Goal: Find specific page/section

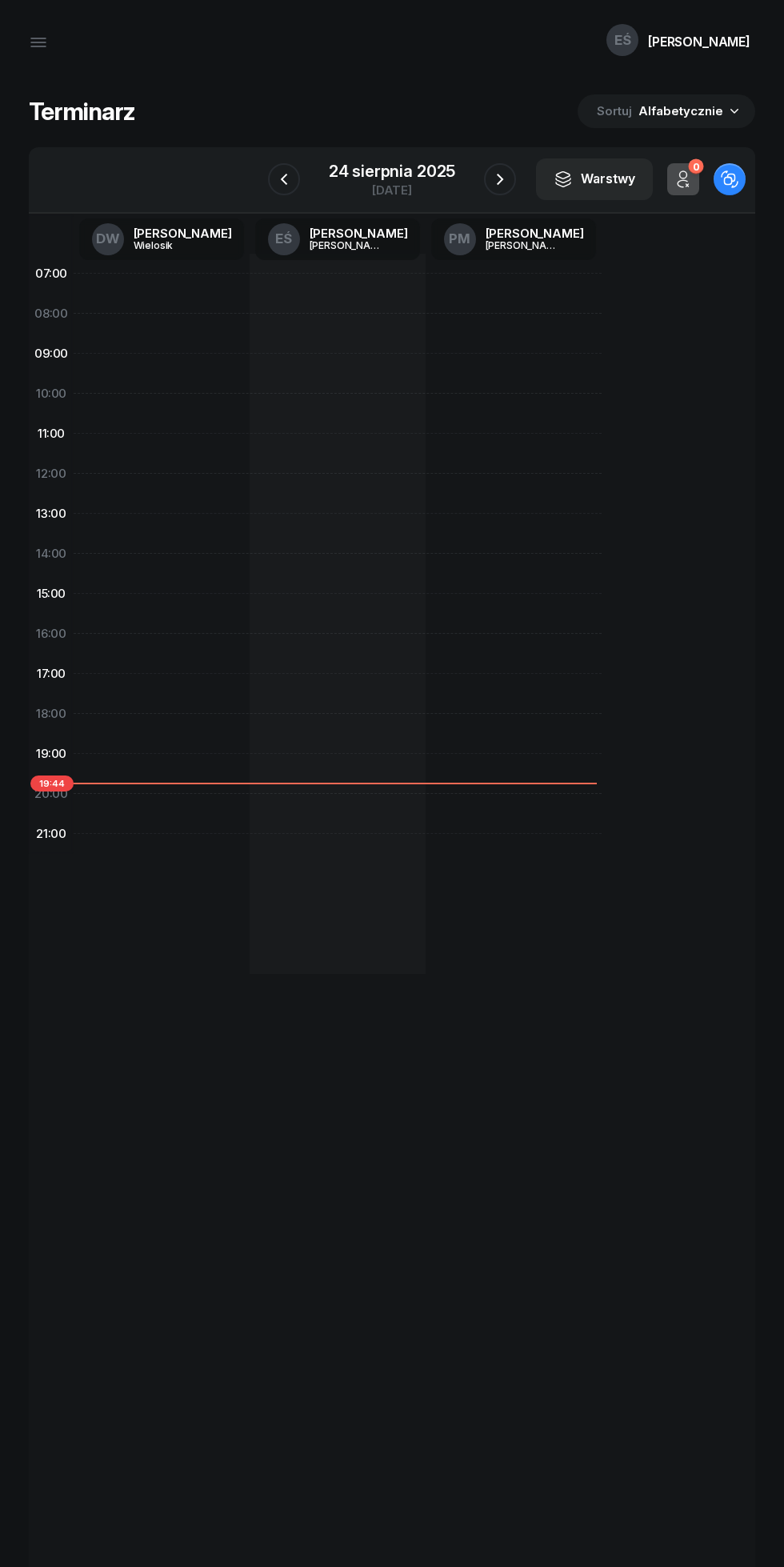
click at [40, 46] on icon "button" at bounding box center [38, 46] width 15 height 0
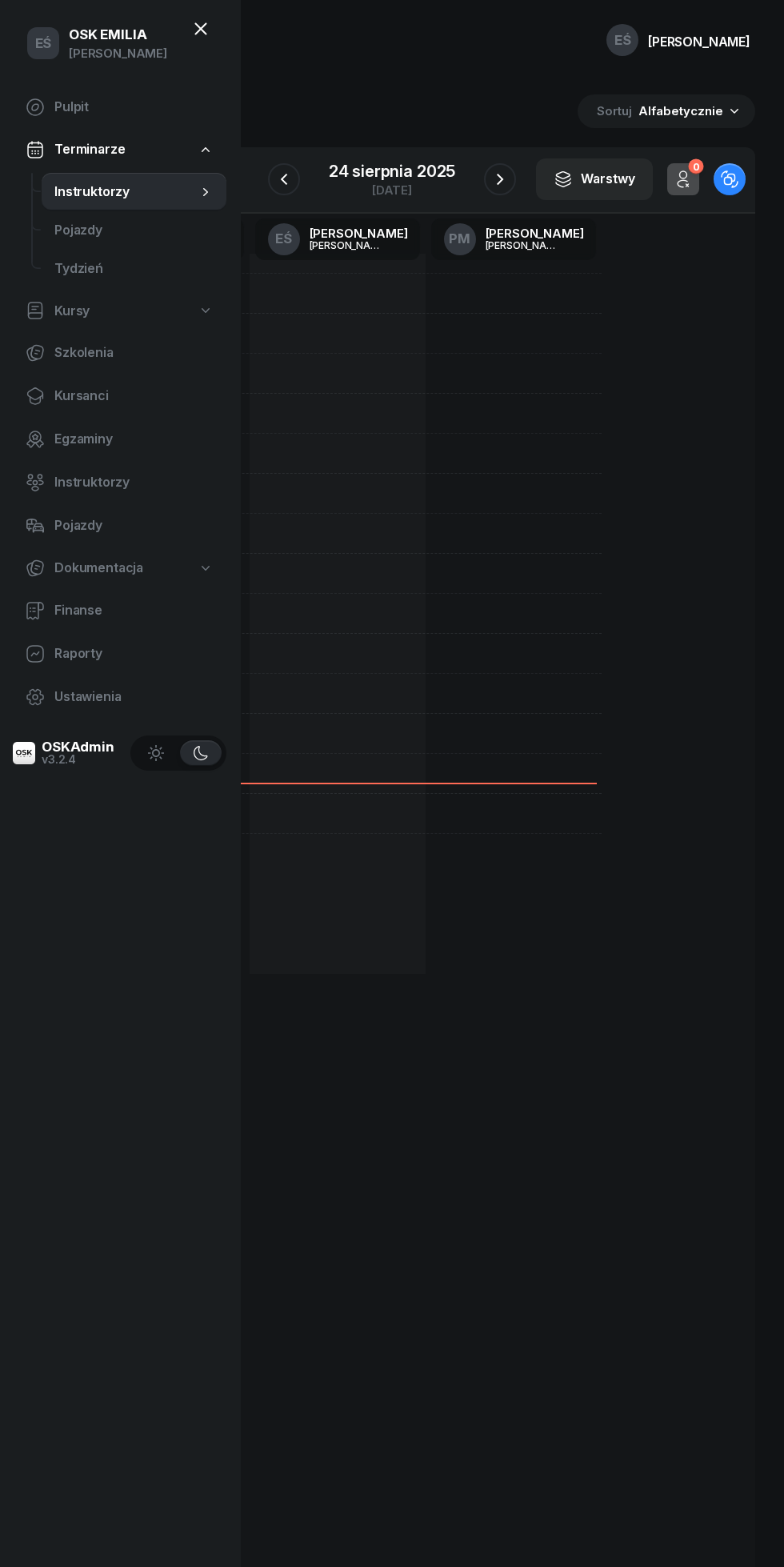
click at [85, 402] on span "Kursanci" at bounding box center [134, 396] width 159 height 21
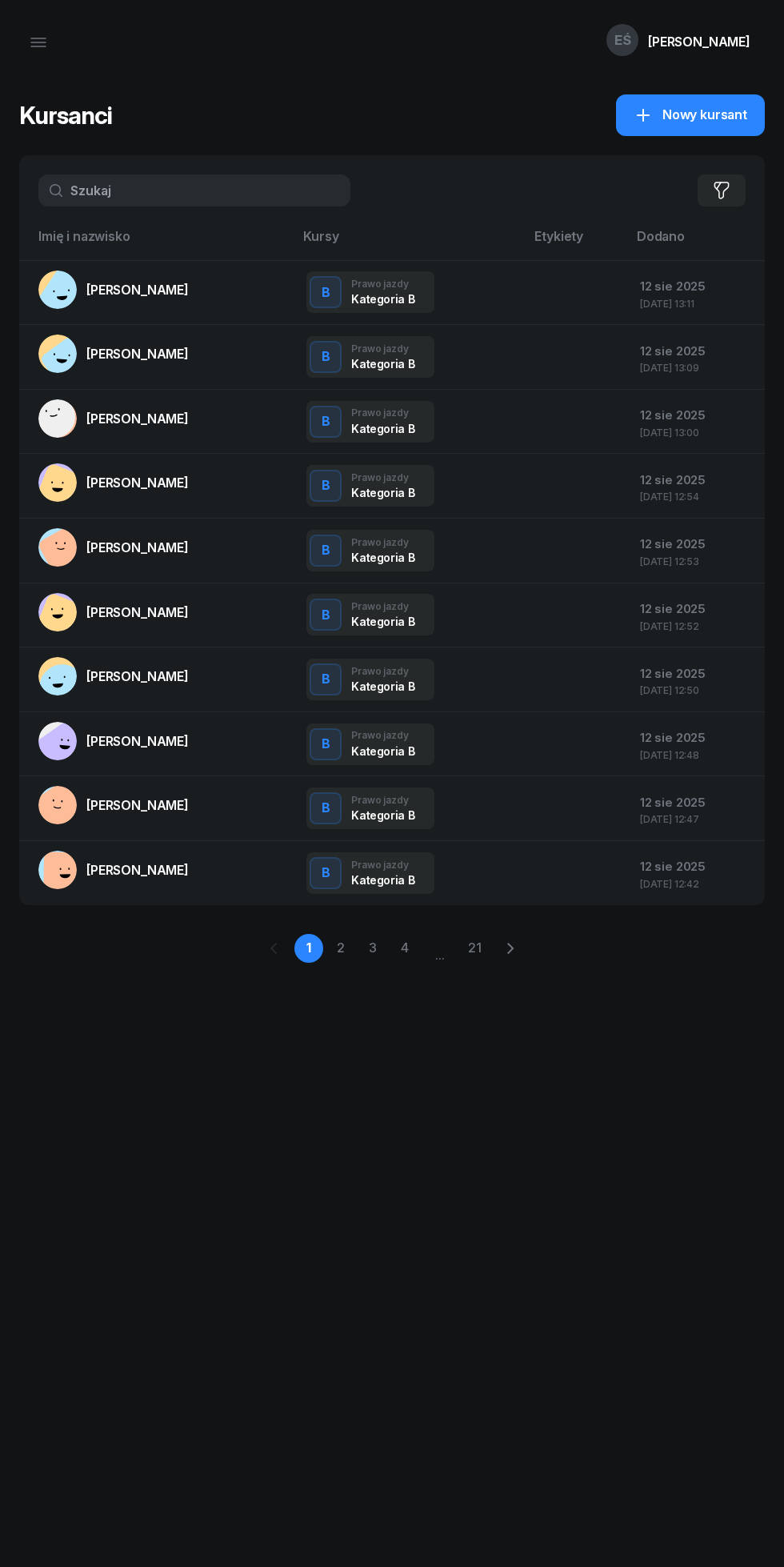
click at [404, 945] on link "4" at bounding box center [404, 948] width 29 height 29
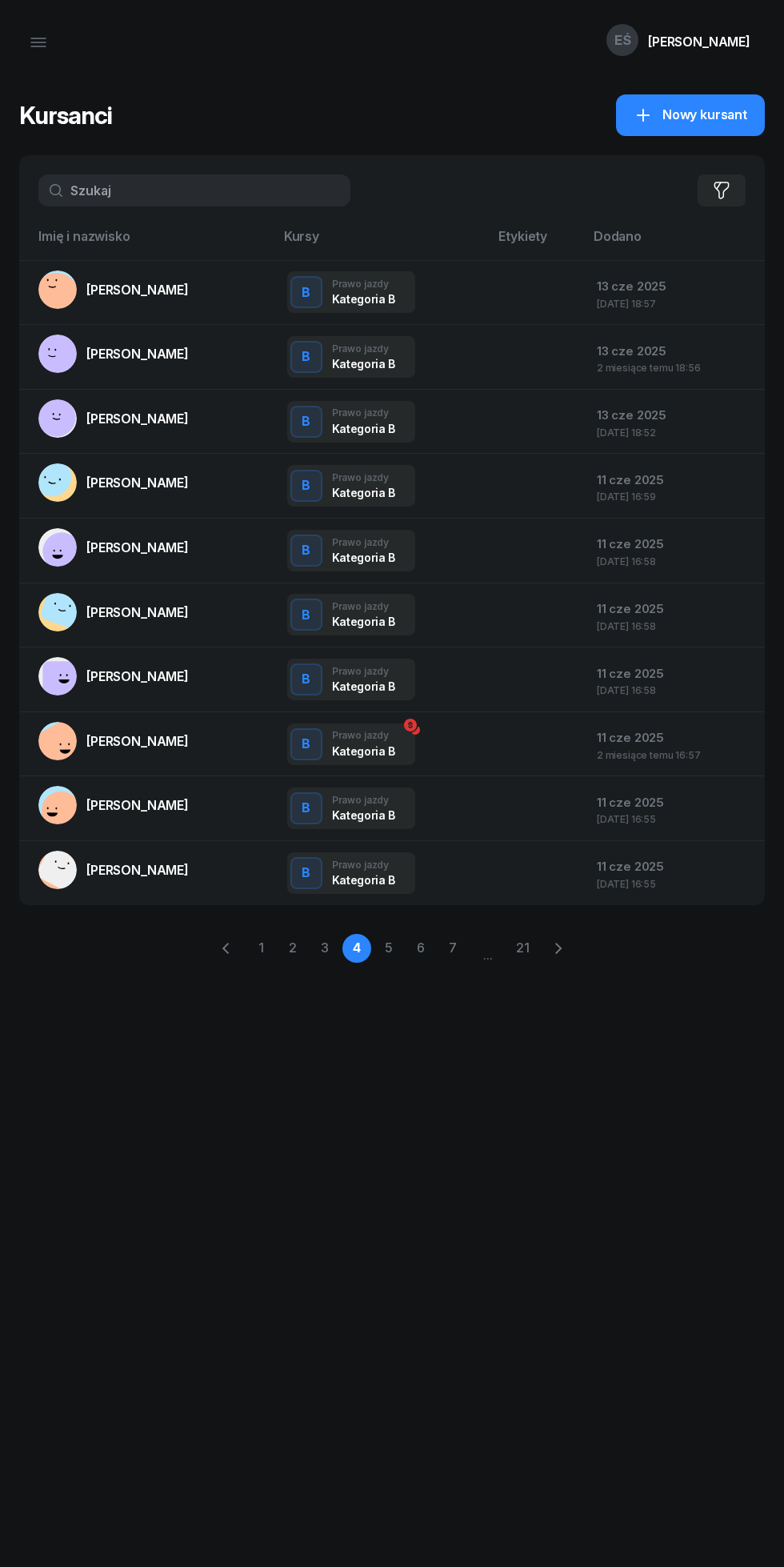
click at [131, 750] on link "[PERSON_NAME]" at bounding box center [113, 741] width 151 height 38
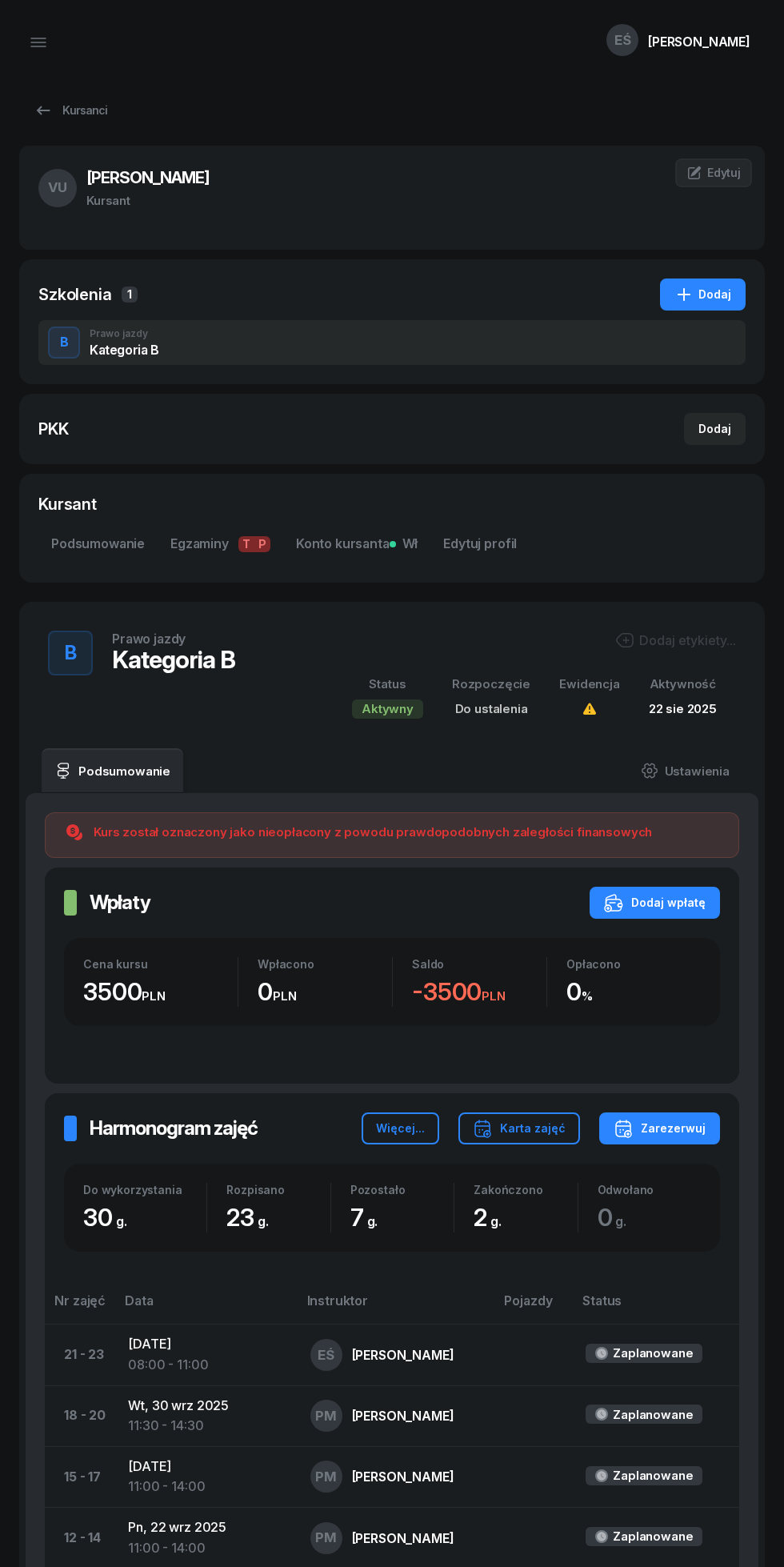
click at [81, 554] on span "Podsumowanie" at bounding box center [98, 545] width 94 height 21
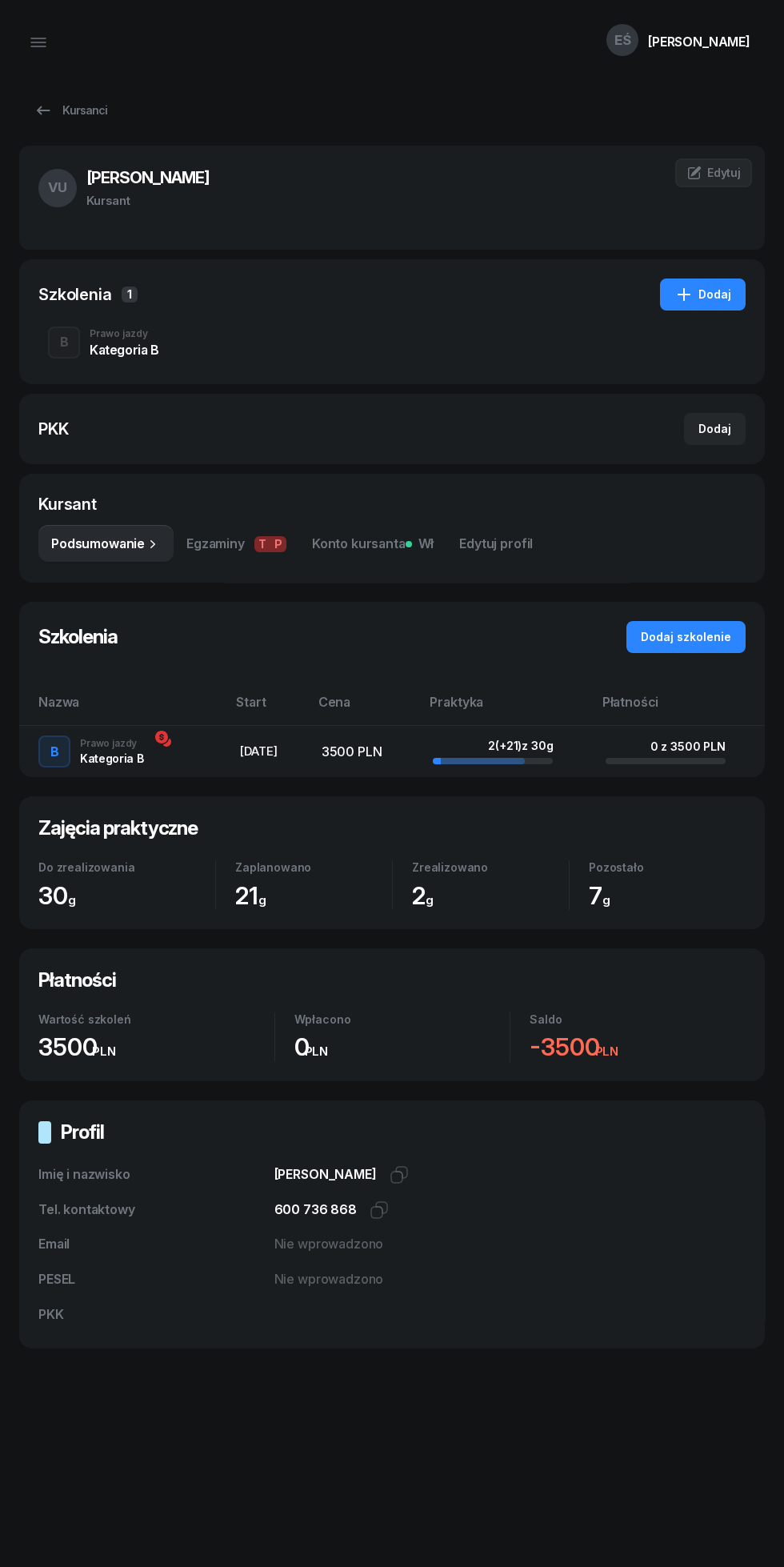
click at [47, 45] on icon "button" at bounding box center [38, 42] width 20 height 20
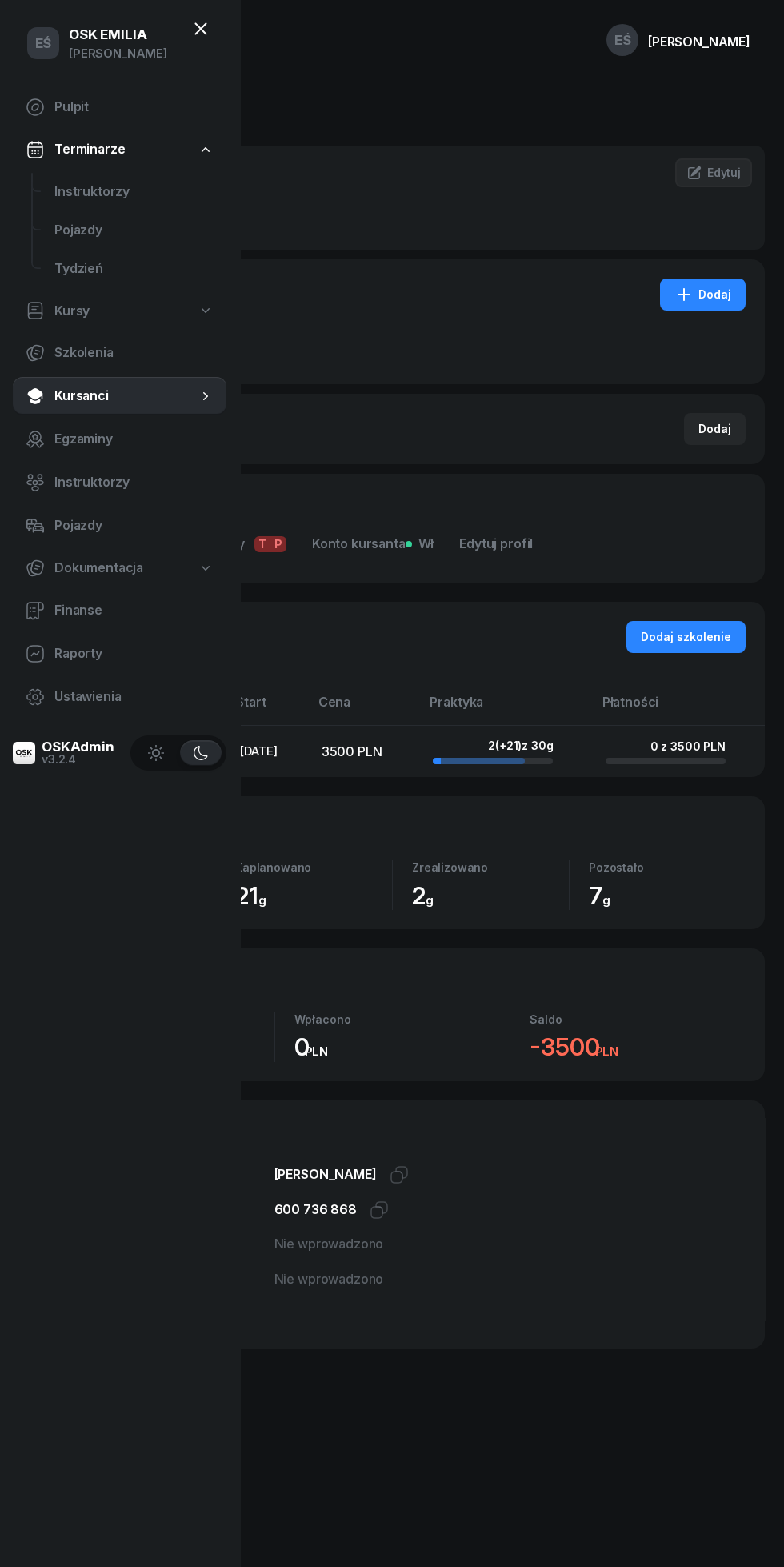
click at [87, 397] on span "Kursanci" at bounding box center [126, 396] width 143 height 21
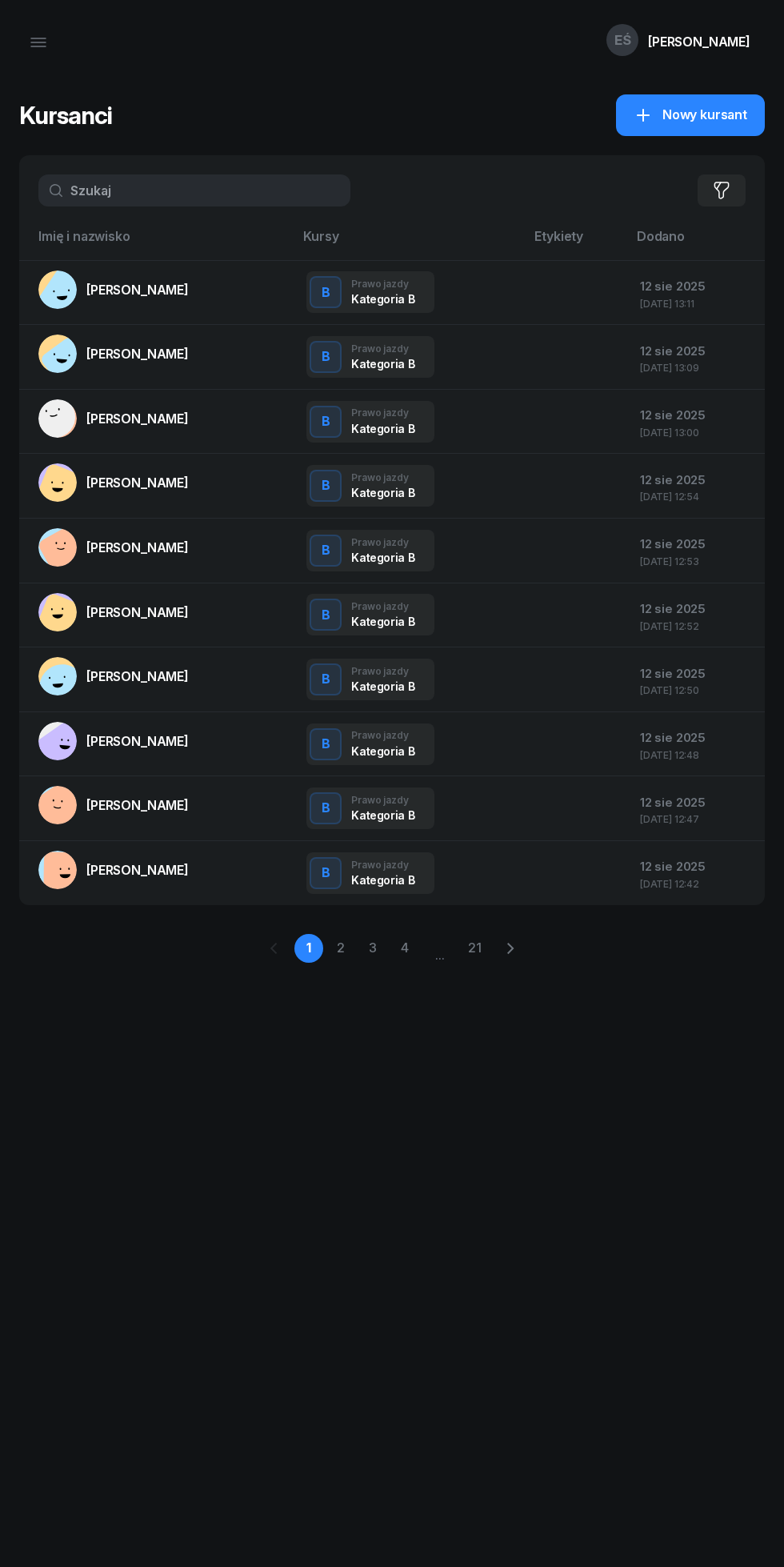
click at [404, 945] on link "4" at bounding box center [404, 948] width 29 height 29
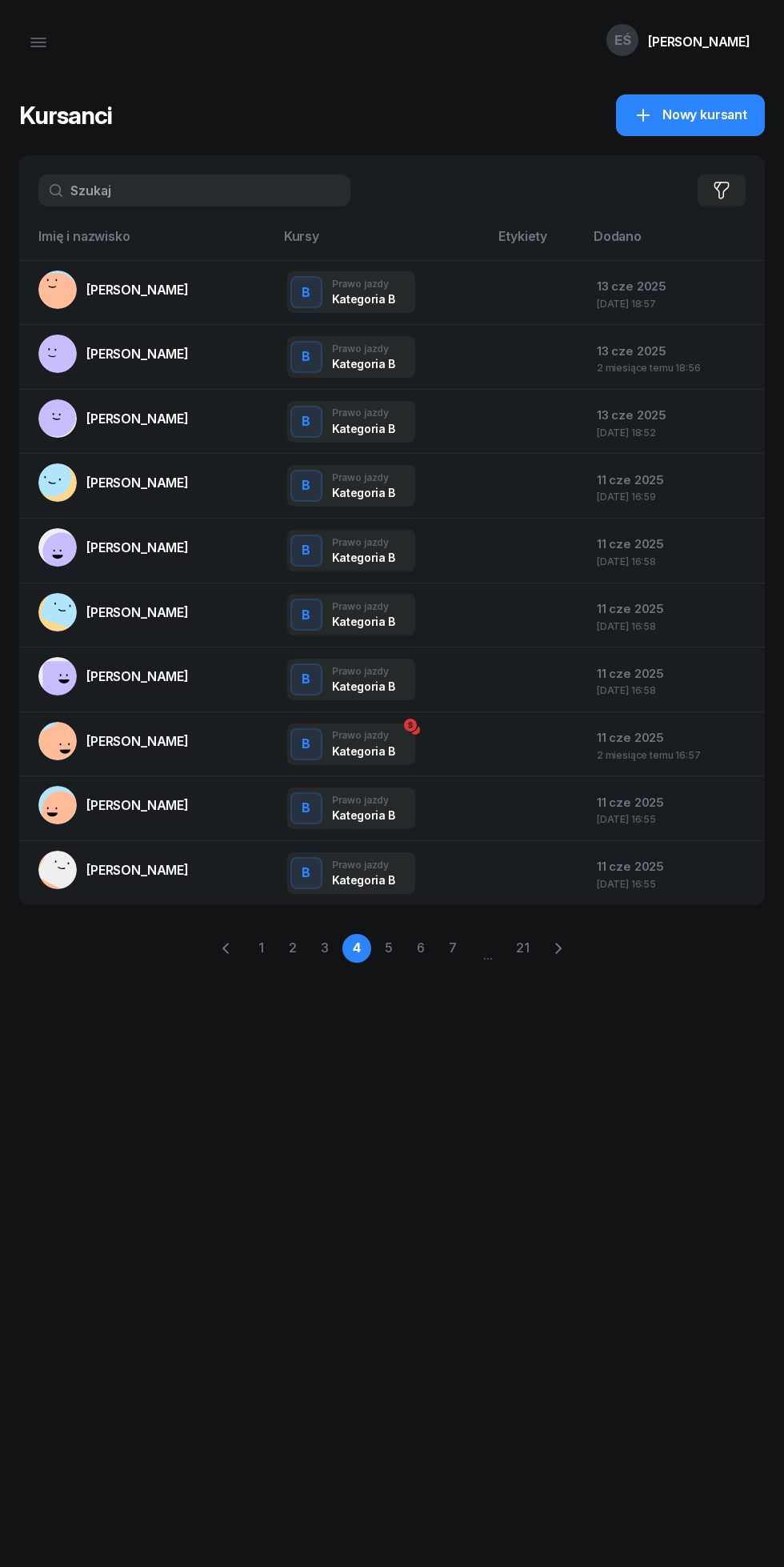
click at [460, 944] on link "7" at bounding box center [452, 948] width 29 height 29
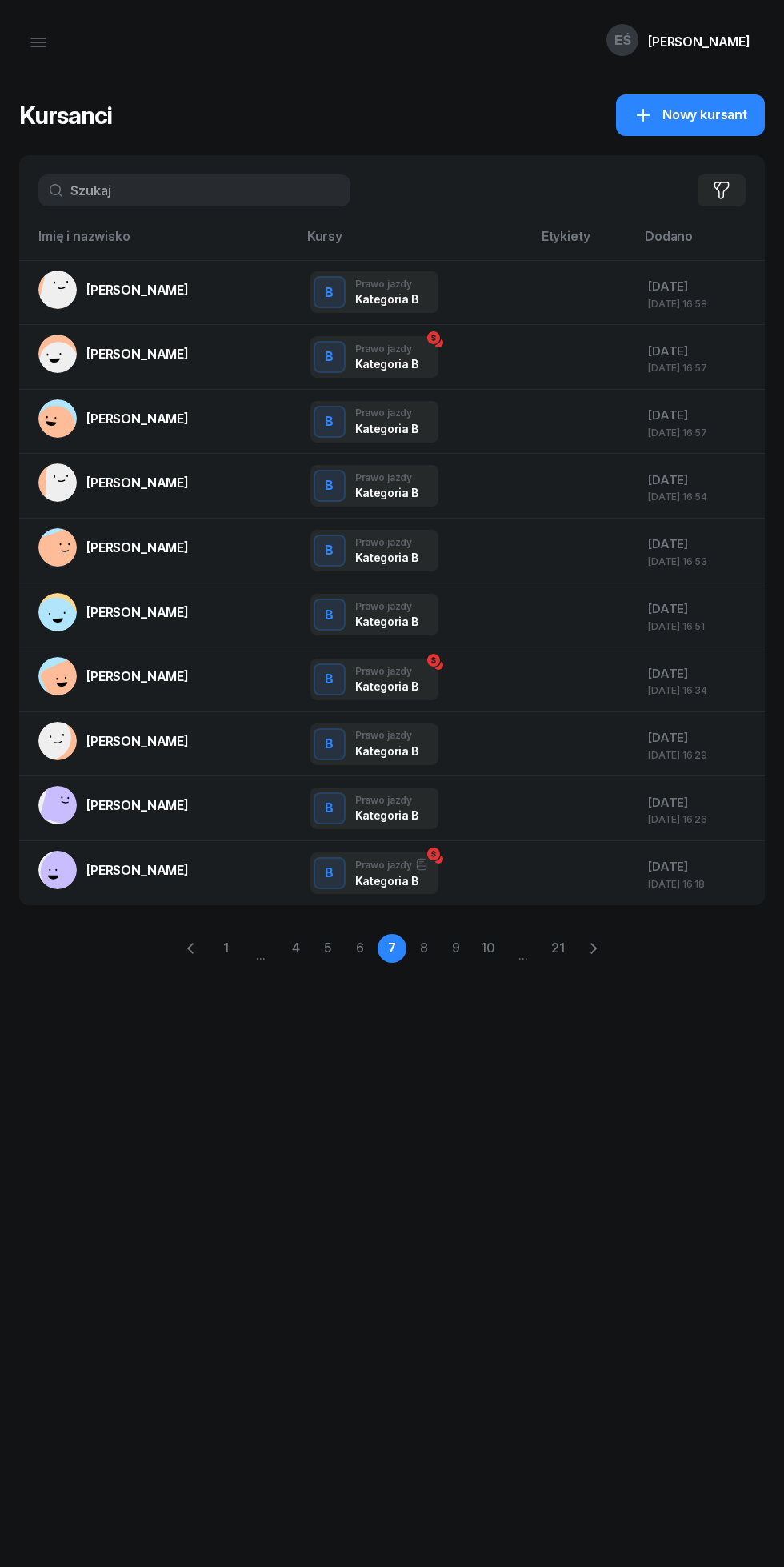
click at [131, 752] on link "[PERSON_NAME]" at bounding box center [113, 741] width 151 height 38
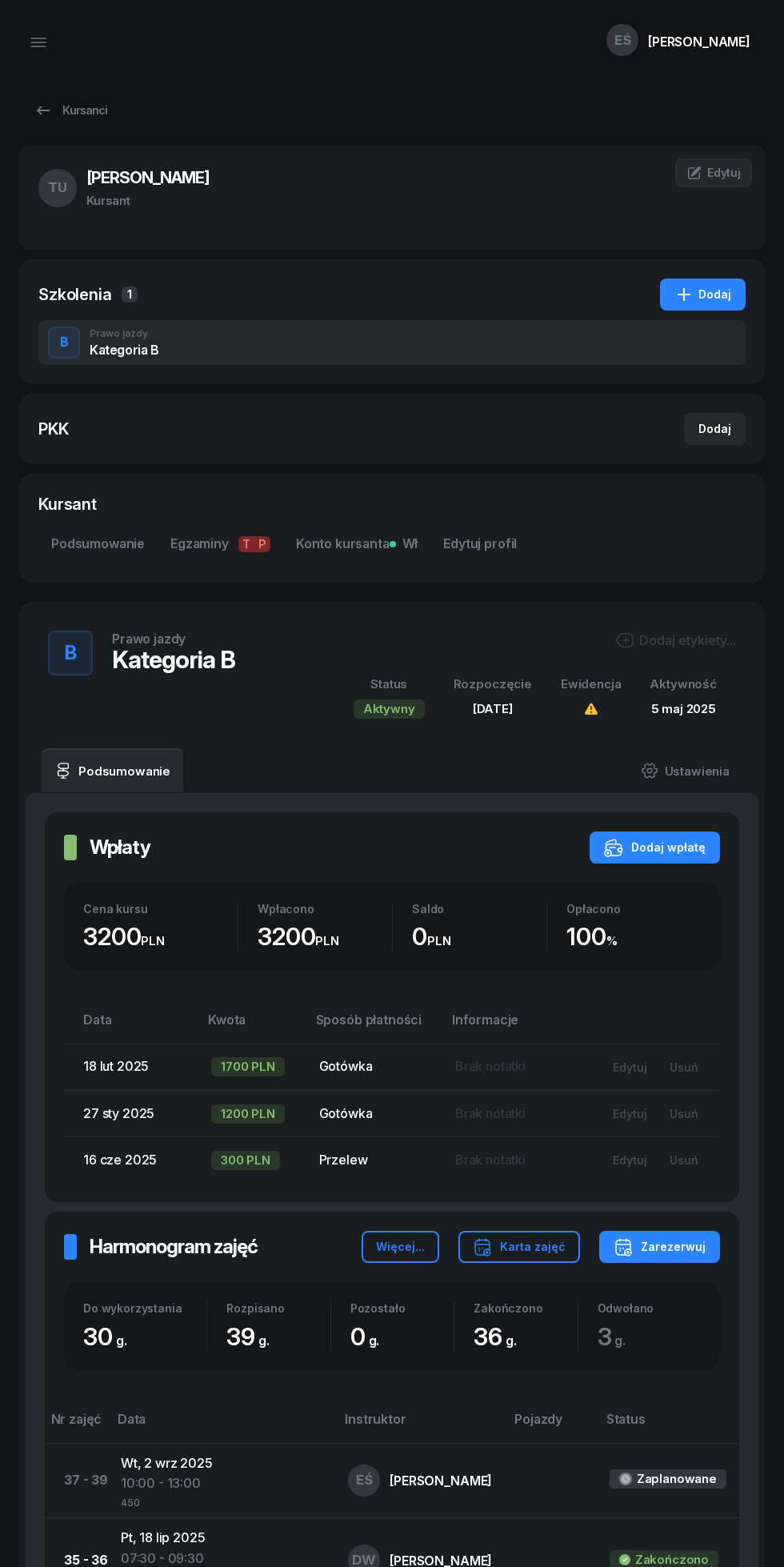
click at [518, 1248] on div "Karta zajęć" at bounding box center [519, 1247] width 93 height 20
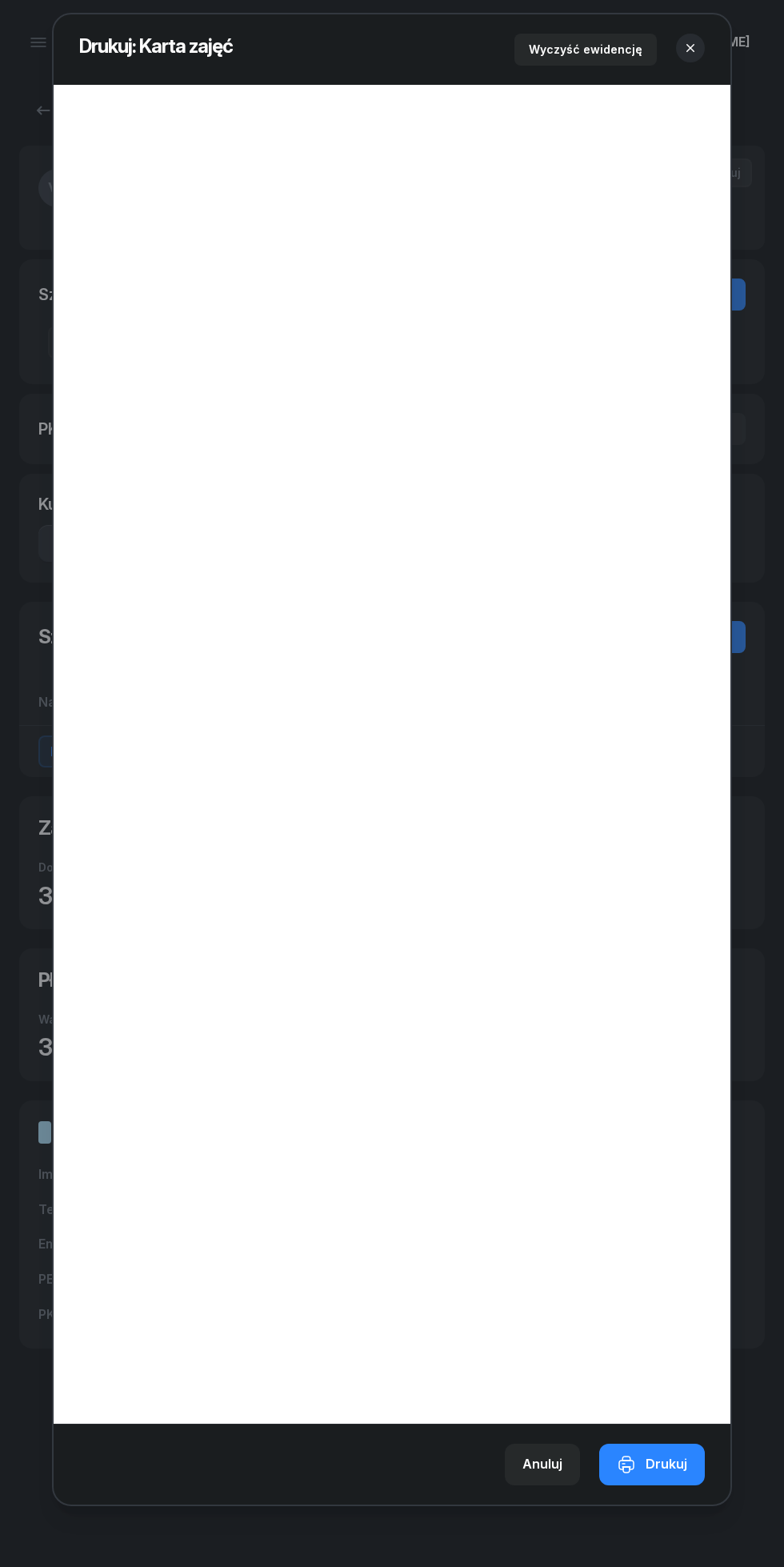
click at [545, 1473] on div "Anuluj" at bounding box center [542, 1465] width 40 height 21
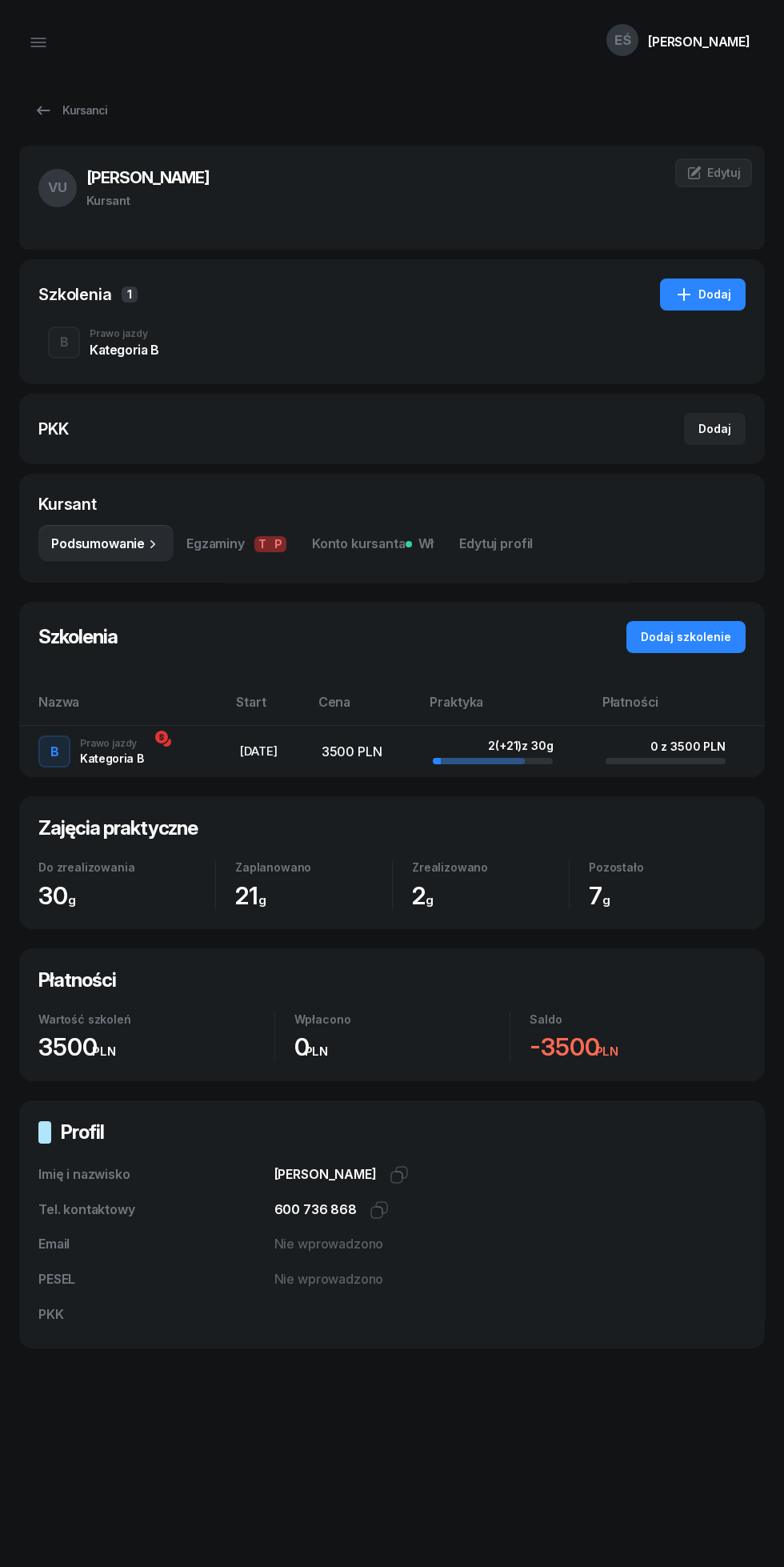
click at [34, 40] on icon "button" at bounding box center [38, 42] width 20 height 20
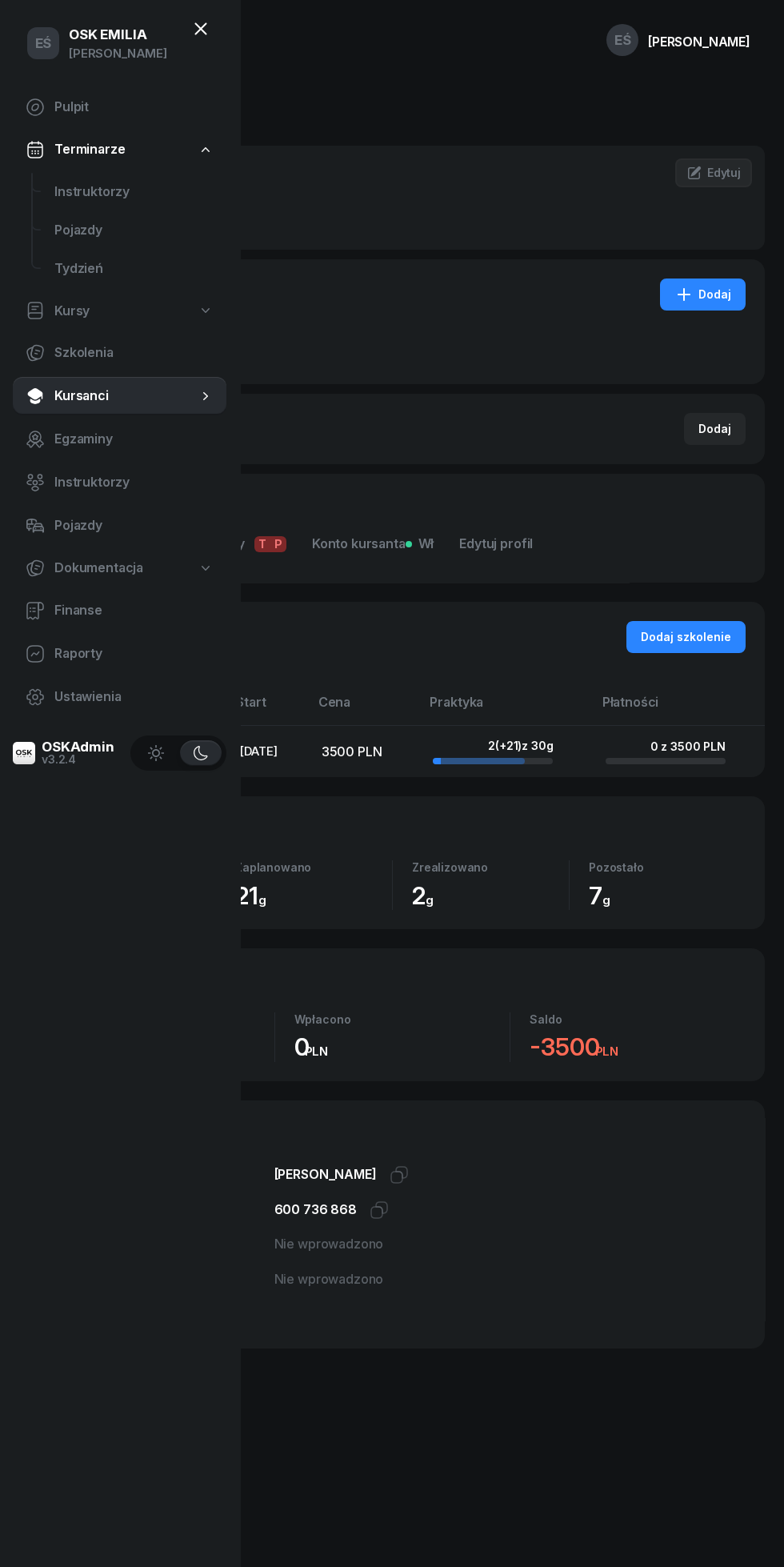
click at [90, 192] on span "Instruktorzy" at bounding box center [134, 192] width 159 height 21
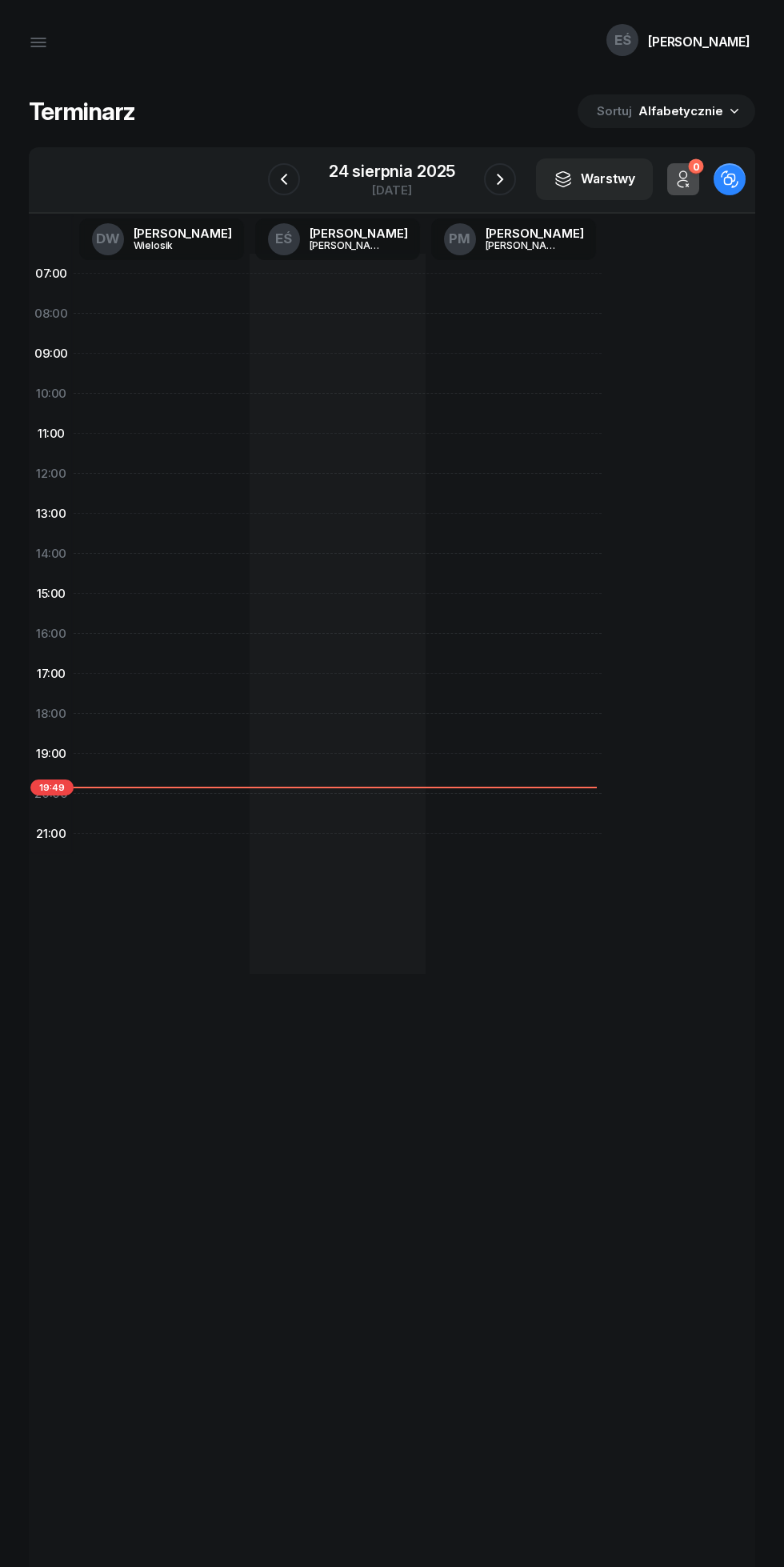
click at [500, 179] on icon "button" at bounding box center [500, 179] width 20 height 20
